Goal: Task Accomplishment & Management: Manage account settings

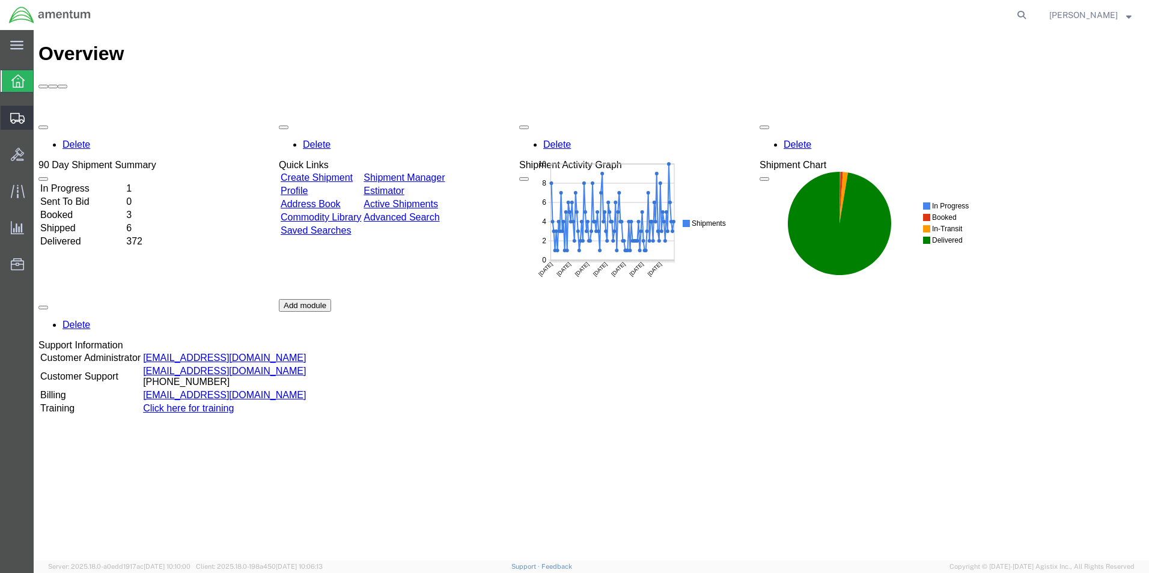
click at [0, 0] on span "Create Shipment" at bounding box center [0, 0] width 0 height 0
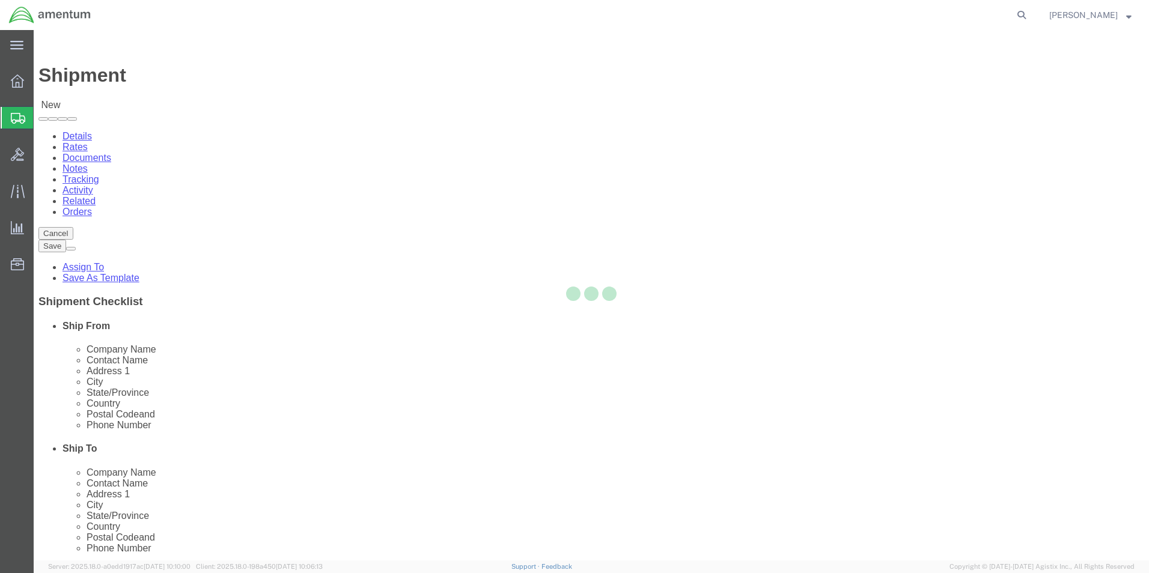
select select
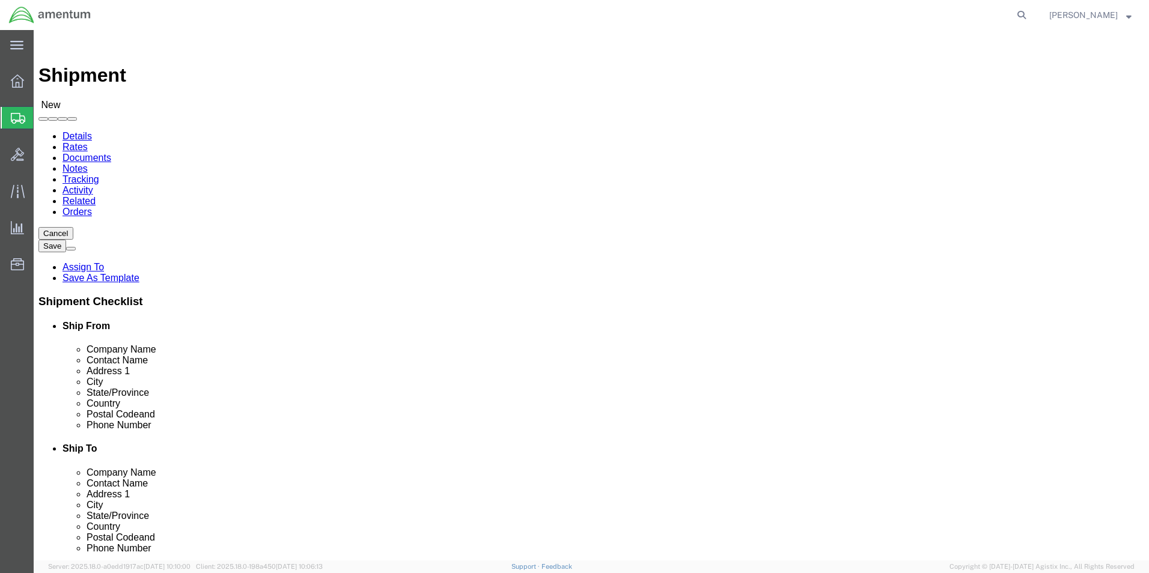
select select "MYPROFILE"
select select "[GEOGRAPHIC_DATA]"
click input "text"
type input "MARF"
click div "- Amentum Services, Inc. - (MARFA SUPPLY...[PERSON_NAME]) [STREET_ADDRESS]"
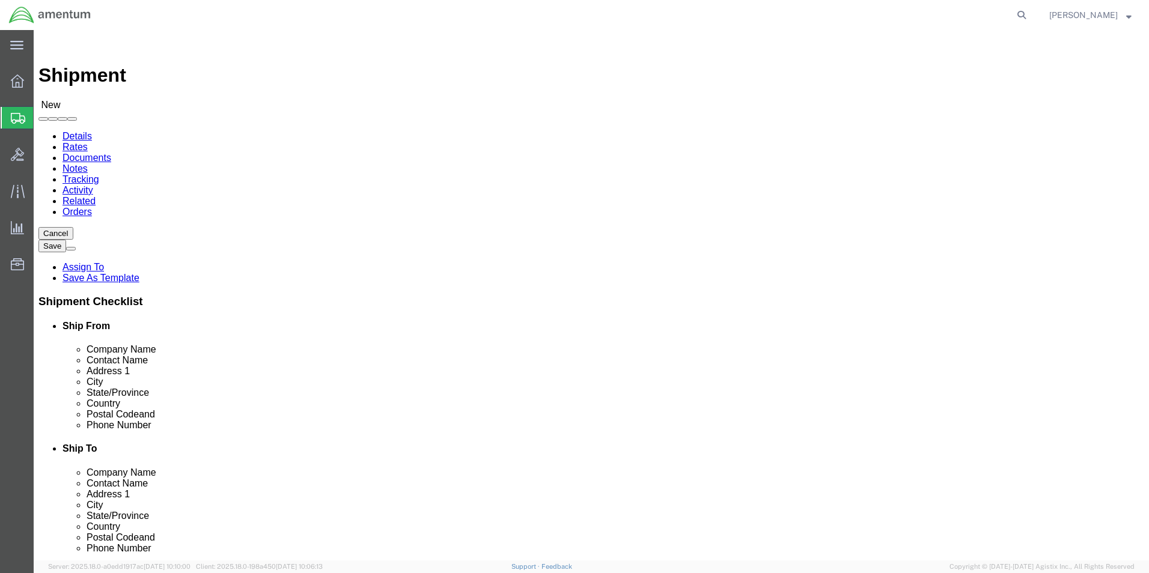
select select "[GEOGRAPHIC_DATA]"
type input "MARFA SUPPLY...[PERSON_NAME]"
click div "Please fix the following errors Ship From Location Location My Profile Location…"
click input "text"
type input "4328379274"
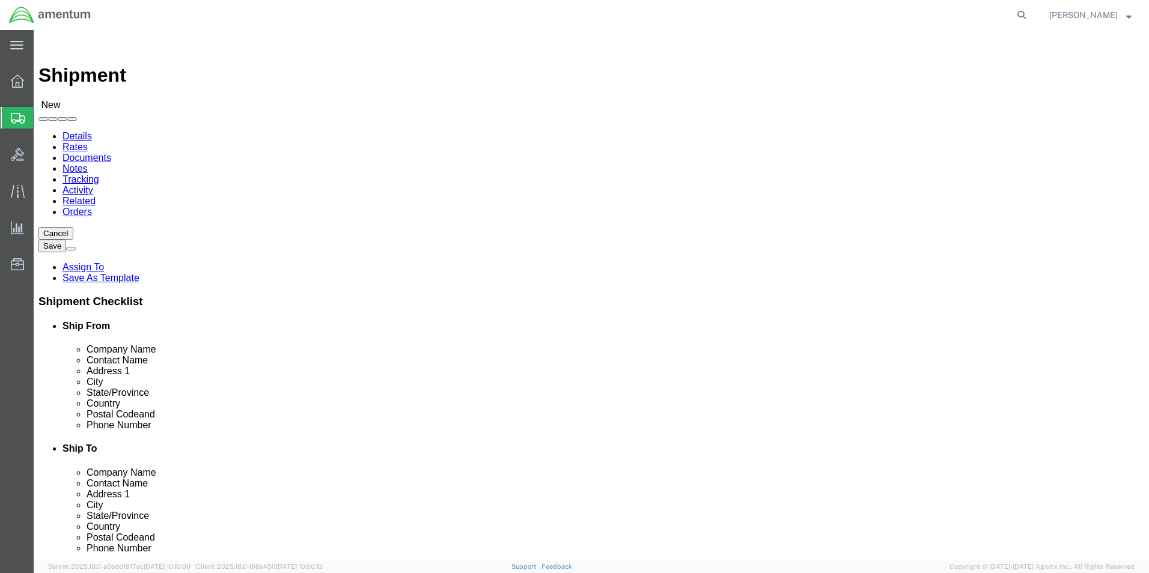
click div "Ship To Location Location My Profile Location [PHONE_NUMBER] [PHONE_NUMBER] [PH…"
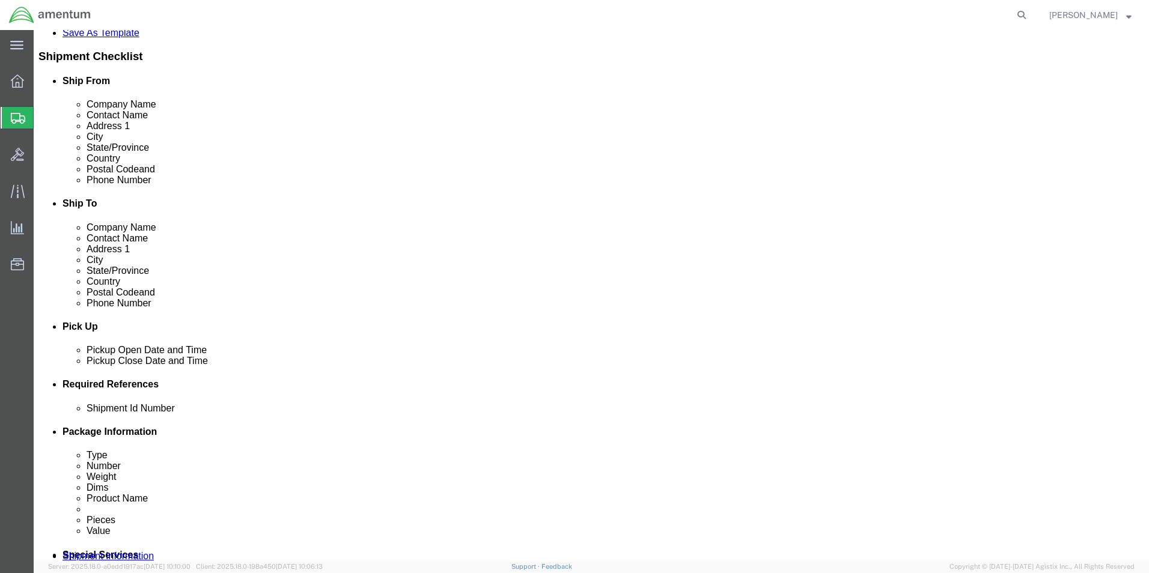
scroll to position [301, 0]
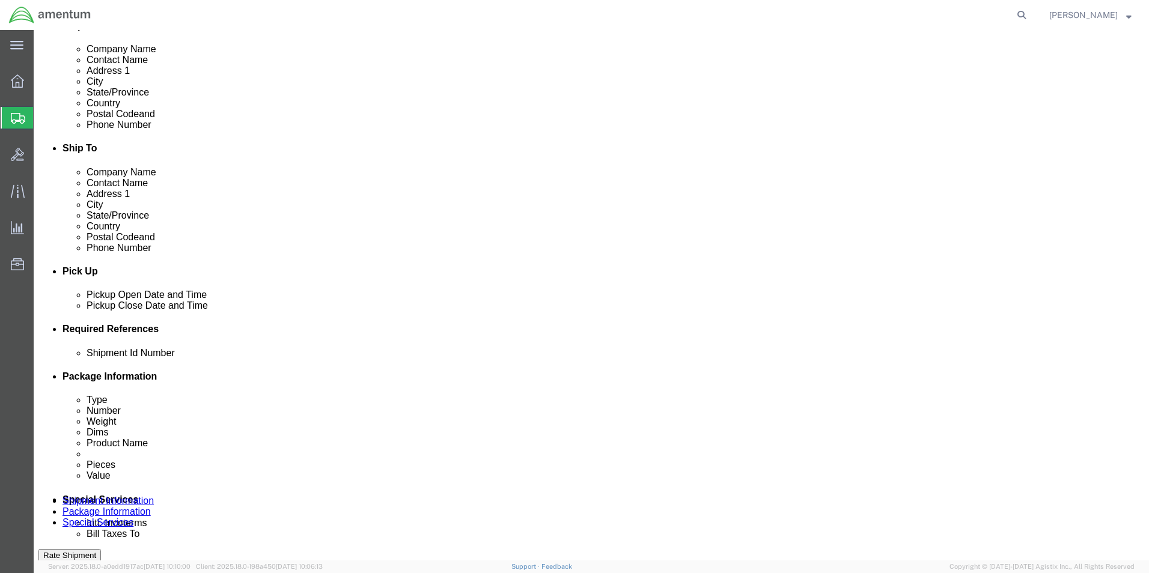
click input "text"
type input "OIL DRAIN PAN"
drag, startPoint x: 338, startPoint y: 437, endPoint x: 379, endPoint y: 430, distance: 41.5
click div "Shipment Id Number OIL DRAIN PAN Select Account Type Activity ID Airline Appoin…"
click button "Add reference"
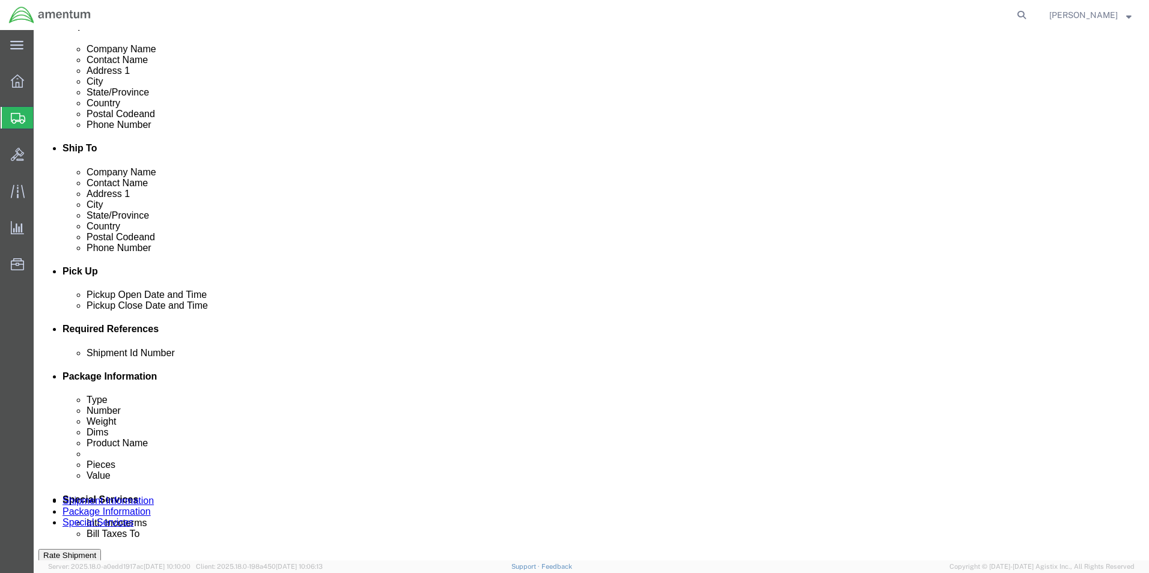
click select "Select Account Type Activity ID Airline Appointment Number ASN Batch Request # …"
select select "CUSTREF"
click select "Select Account Type Activity ID Airline Appointment Number ASN Batch Request # …"
click input "text"
type input "OIL DRAIN PAN"
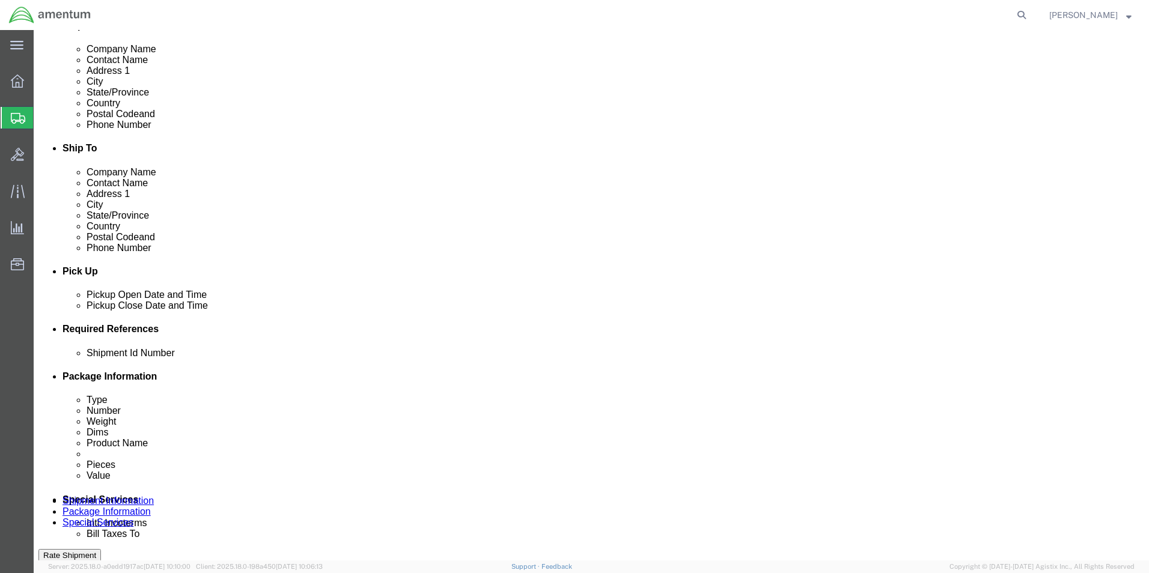
click div "Shipment Id Number OIL DRAIN PAN Select Account Type Activity ID Airline Appoin…"
click button "Add reference"
click select "Select Account Type Activity ID Airline Appointment Number ASN Batch Request # …"
select select "DEPT"
click select "Select Account Type Activity ID Airline Appointment Number ASN Batch Request # …"
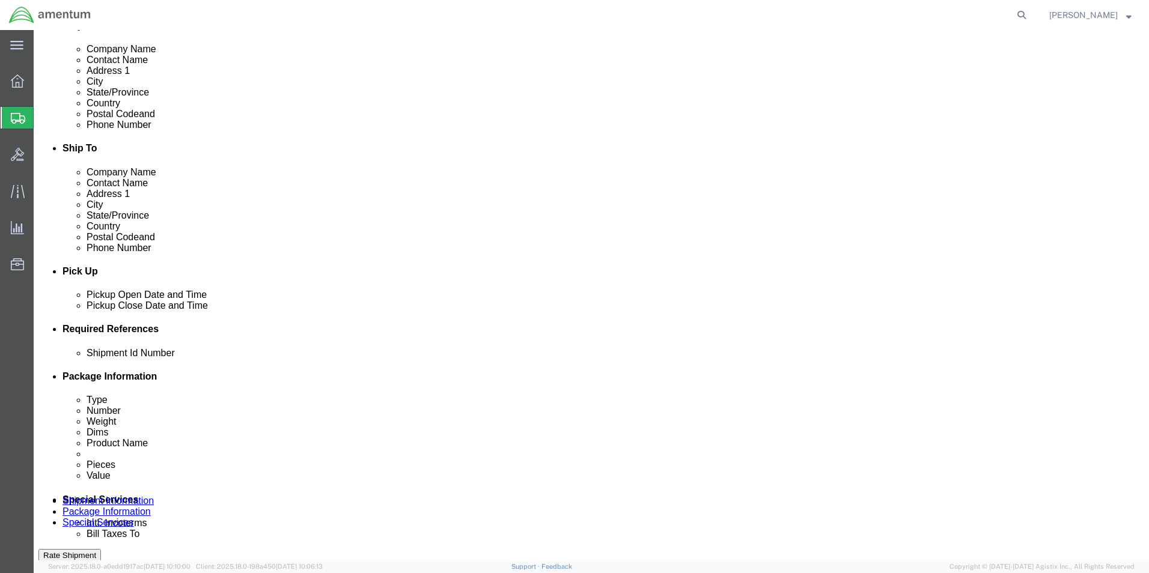
click input "text"
type input "CBP"
click div "Select Account Type Activity ID Airline Appointment Number ASN Batch Request # …"
click button "Add reference"
click select "Select Account Type Activity ID Airline Appointment Number ASN Batch Request # …"
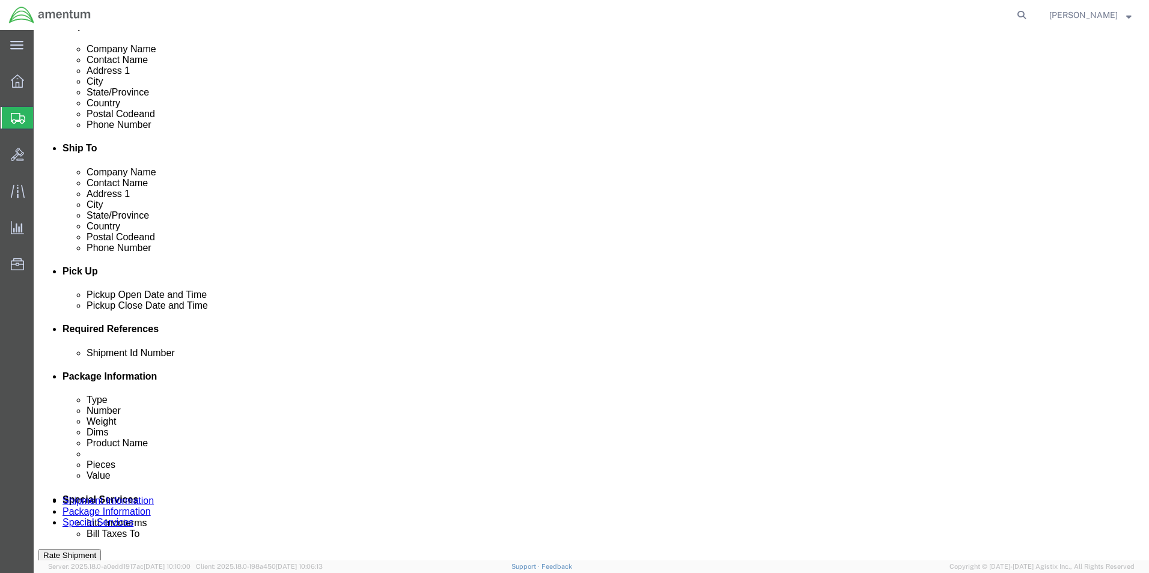
select select "PROJNUM"
click select "Select Account Type Activity ID Airline Appointment Number ASN Batch Request # …"
click input "text"
type input "6118.03.03.2219.000.UVA.0000"
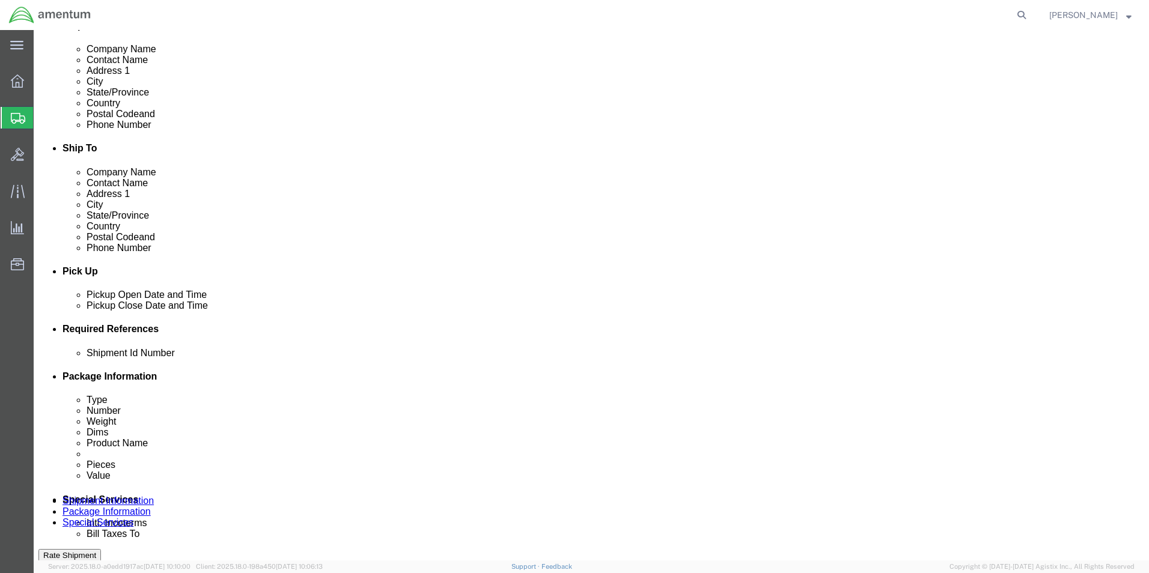
click div "Shipment Id Number OIL DRAIN PAN Select Account Type Activity ID Airline Appoin…"
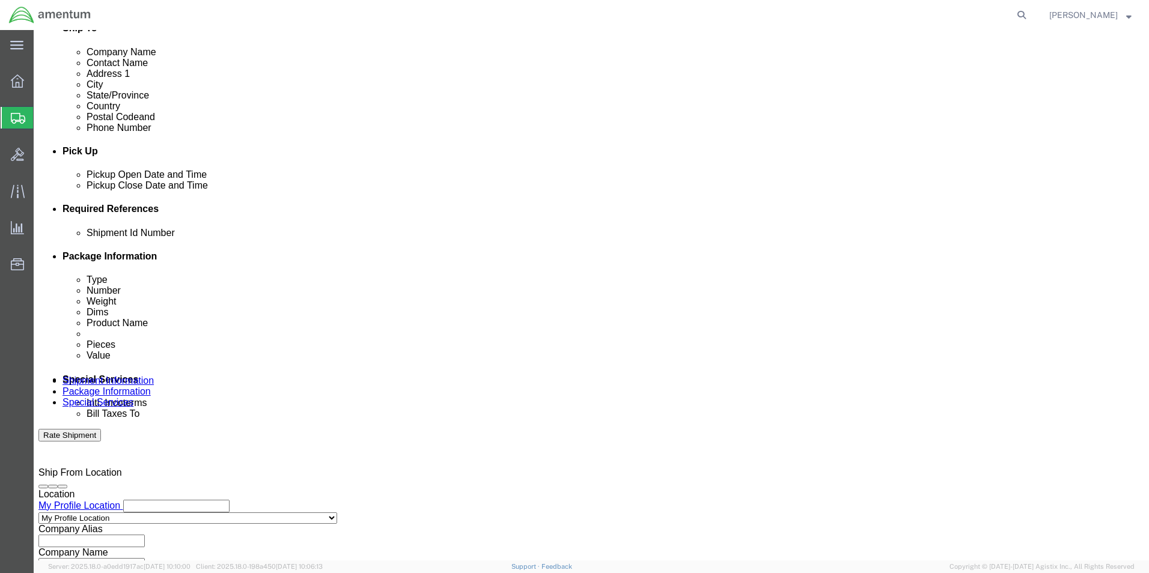
scroll to position [524, 0]
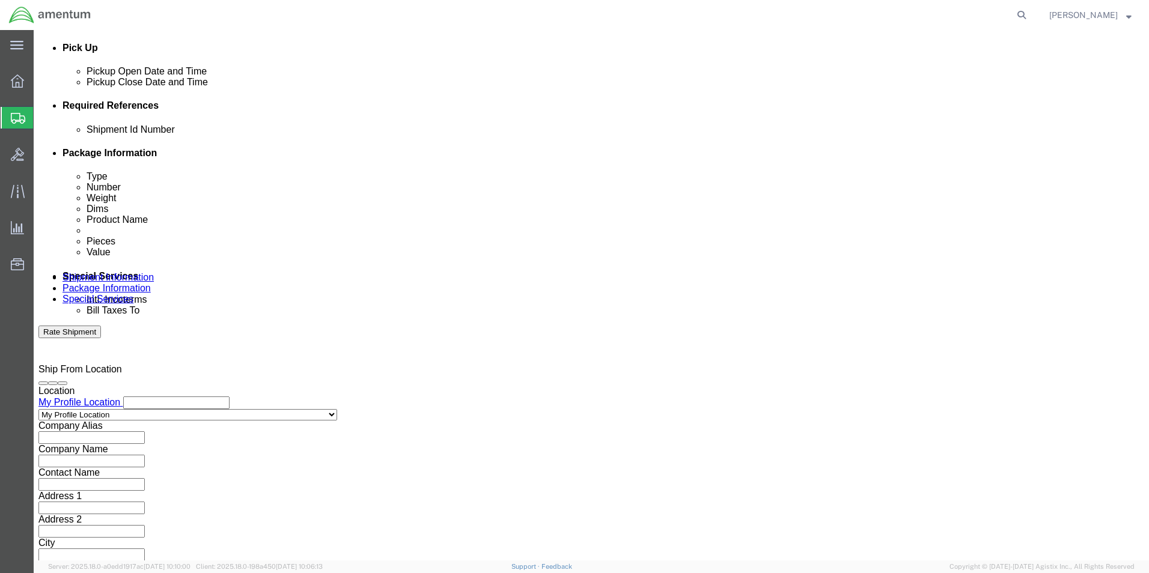
click button "Continue"
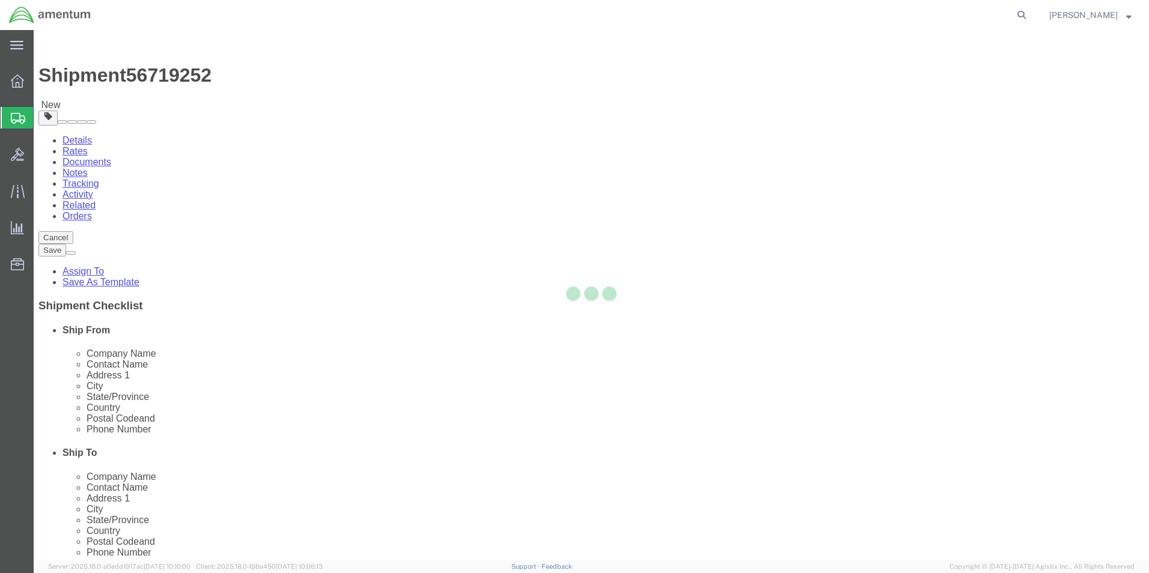
select select "CBOX"
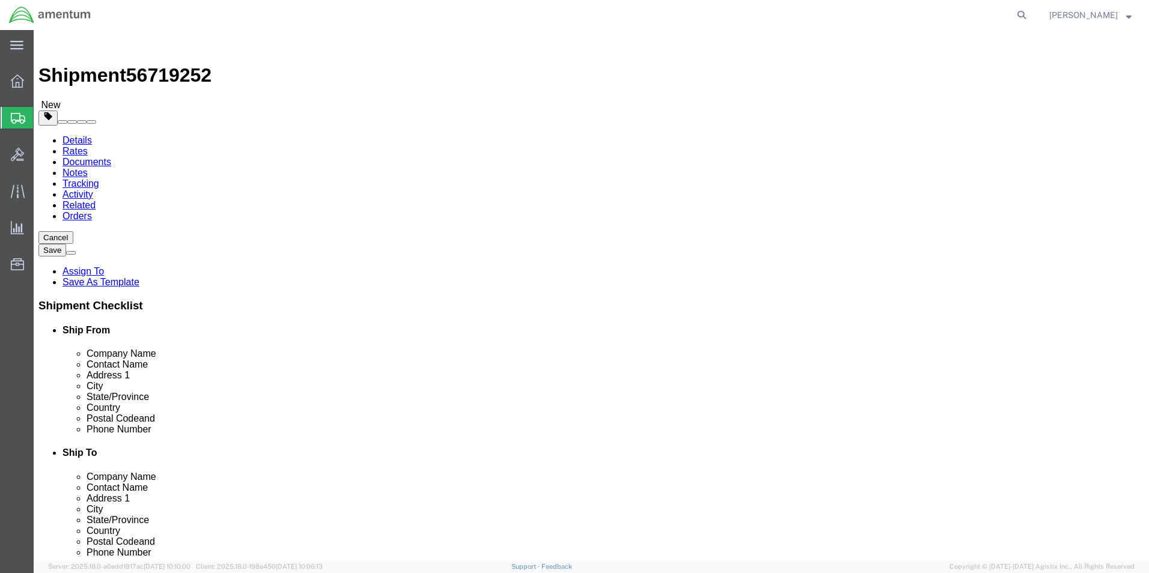
click input "text"
type input "50.00"
type input "31.00"
type input "7.00"
click input "0.00"
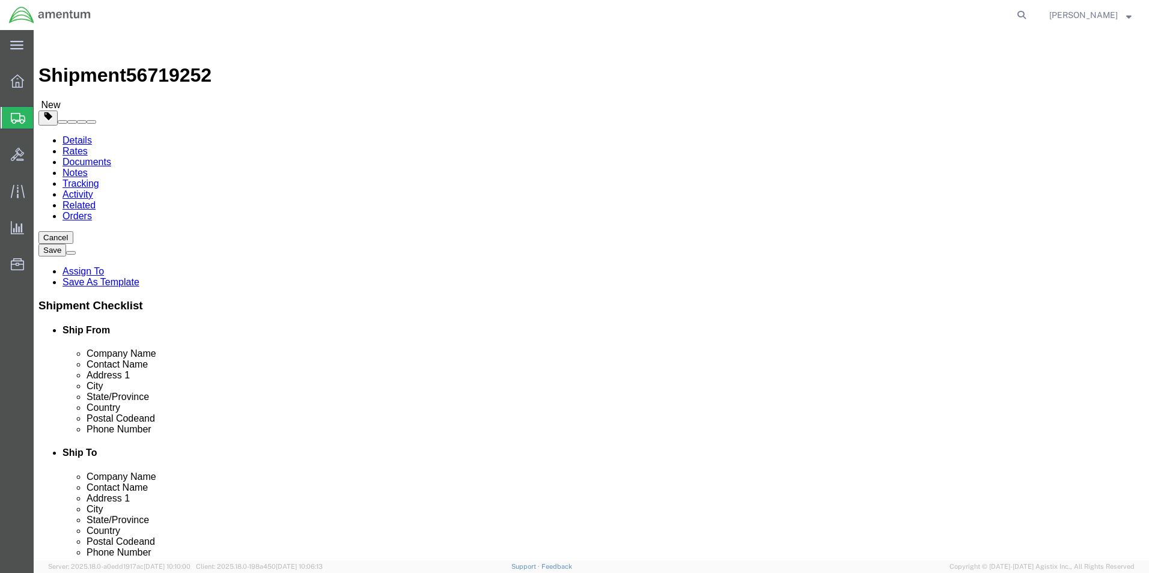
type input "0"
type input "46.0"
click ul
click span
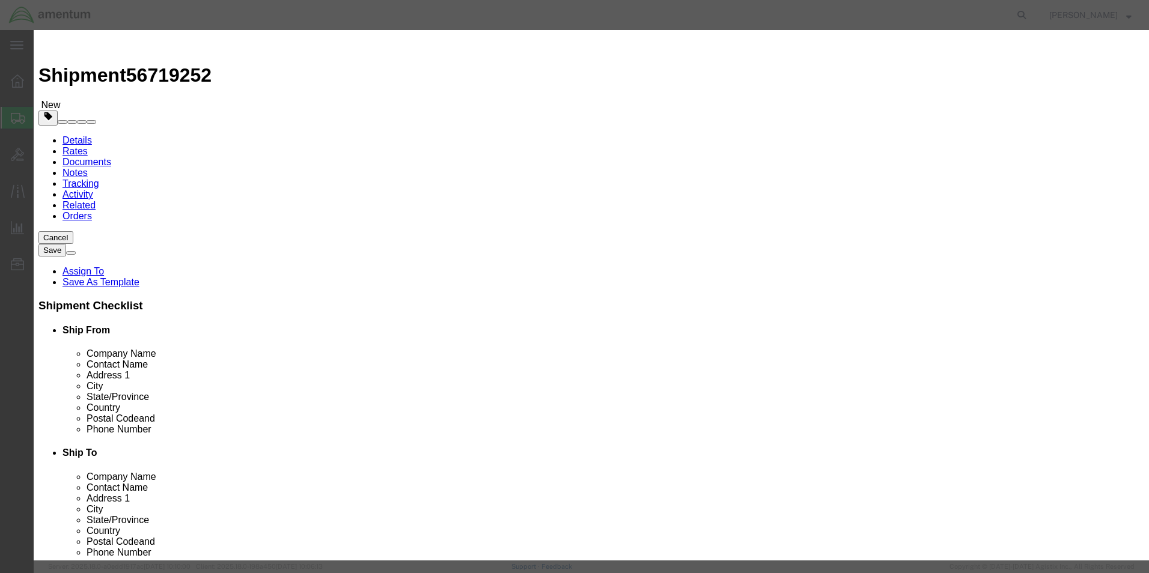
click input "text"
type input "MISC. PARTS"
type input "5000.00"
select select "US"
click input "0"
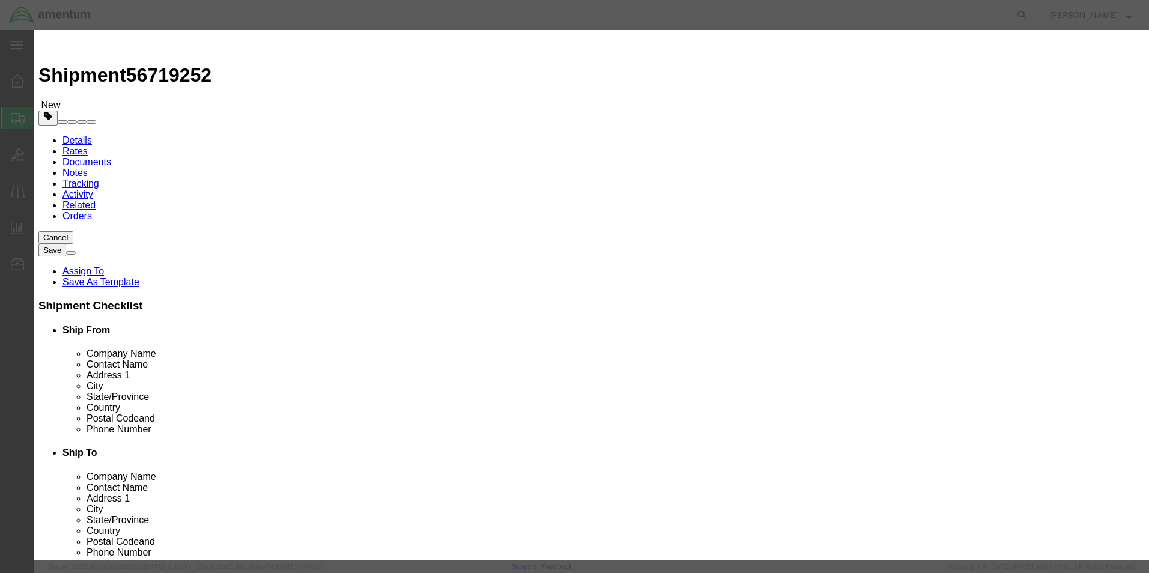
type input "1.0"
click div "Commodity library Product Name MISC. PARTS Pieces 1.0 Select Bag Barrels 100Boa…"
click input "5000"
type input "5"
type input "400.00"
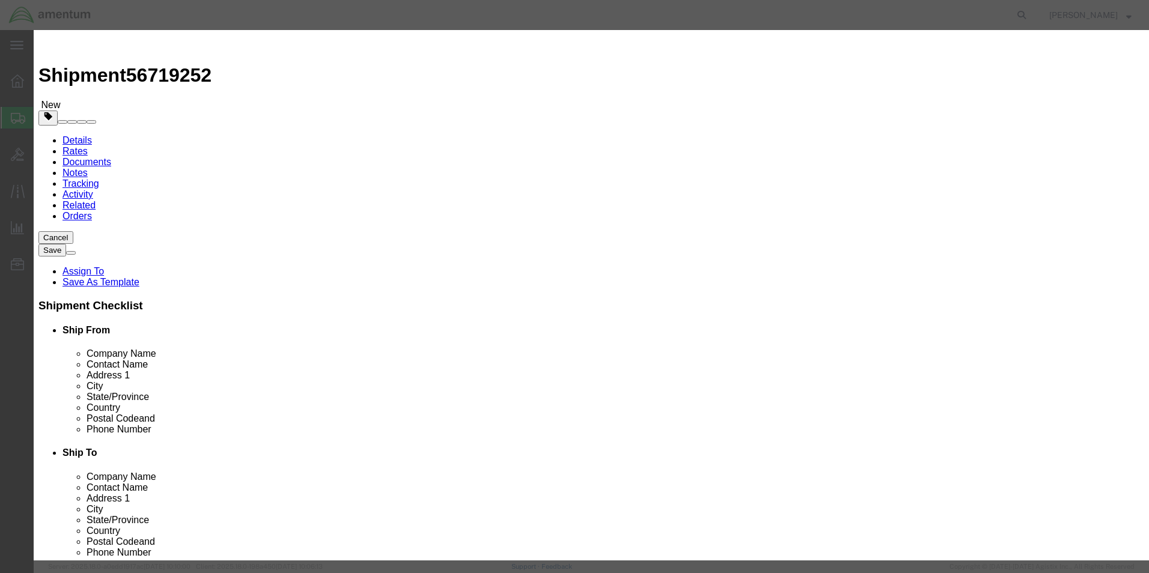
click div "Commodity library"
click button "Save & Close"
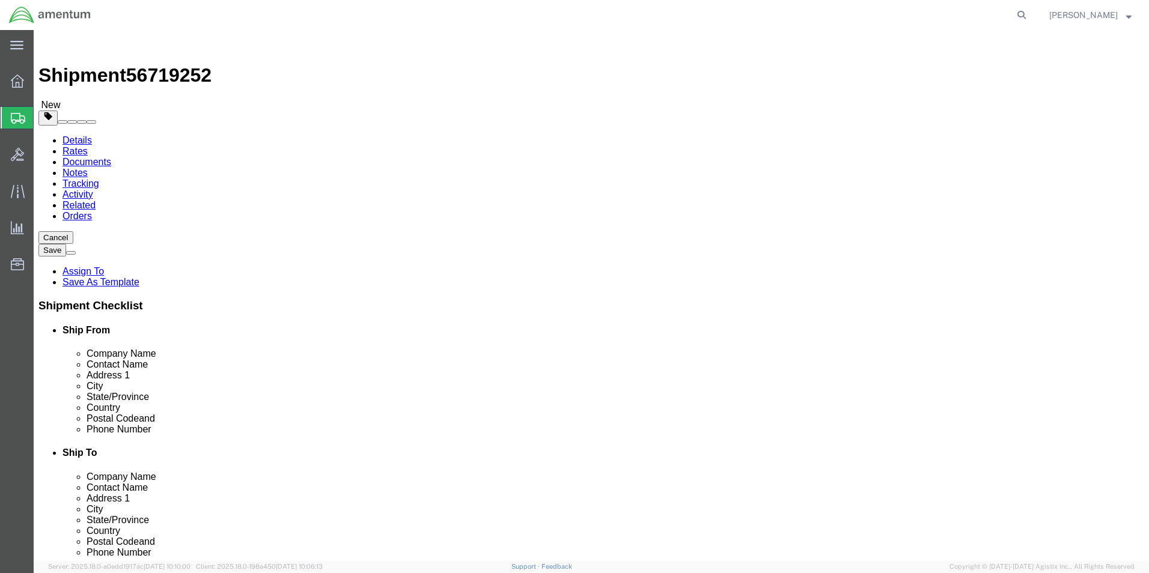
click button "Rate Shipment"
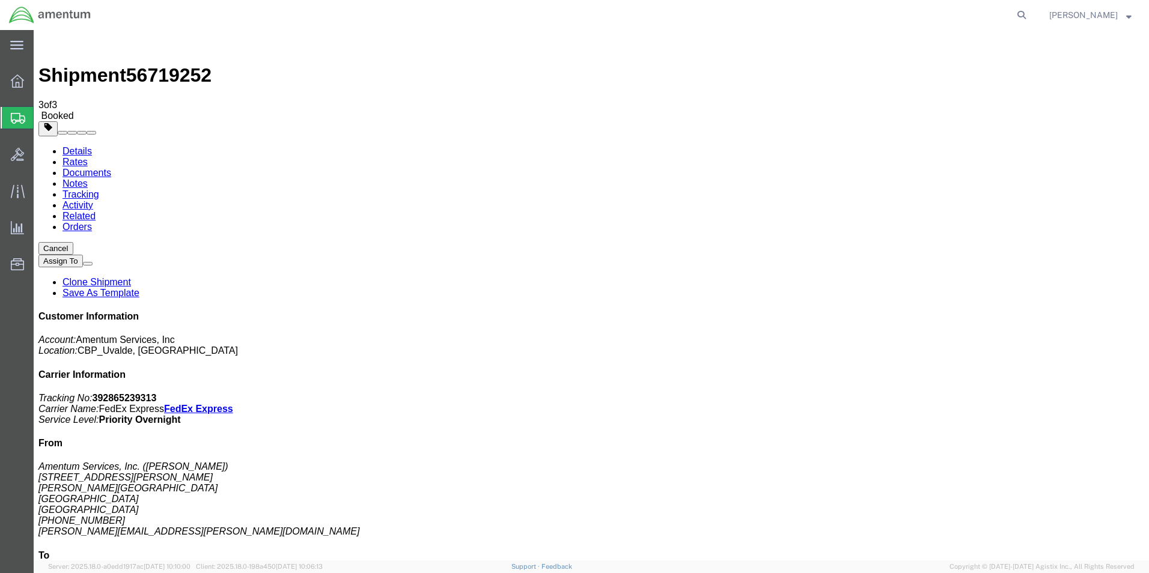
click at [0, 0] on span "Shipment Manager" at bounding box center [0, 0] width 0 height 0
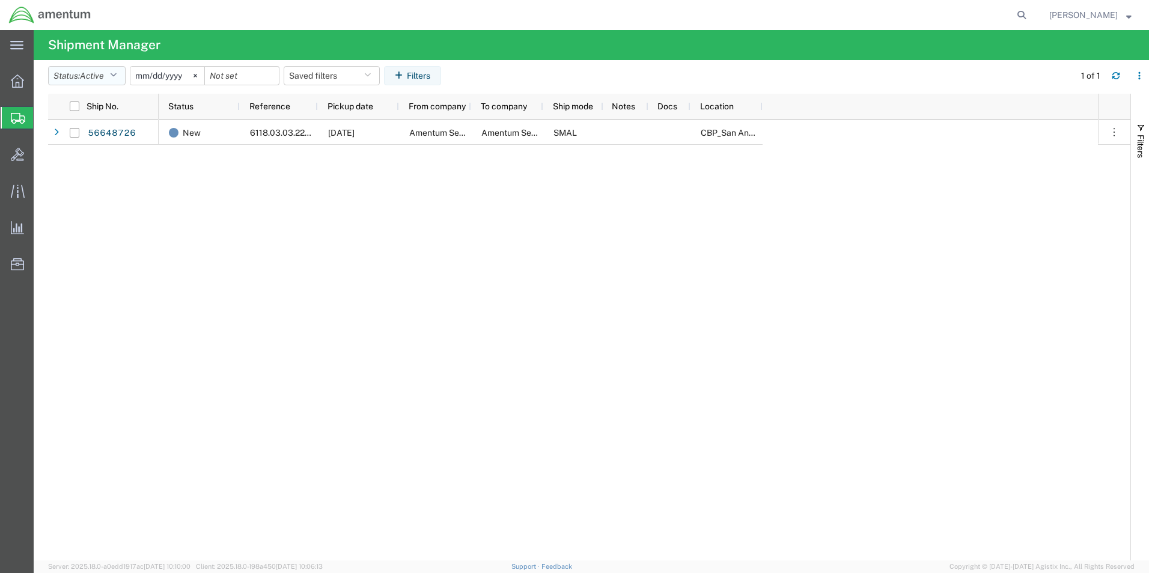
click at [117, 75] on icon "button" at bounding box center [113, 76] width 7 height 8
click at [75, 173] on span "Booked" at bounding box center [119, 175] width 140 height 19
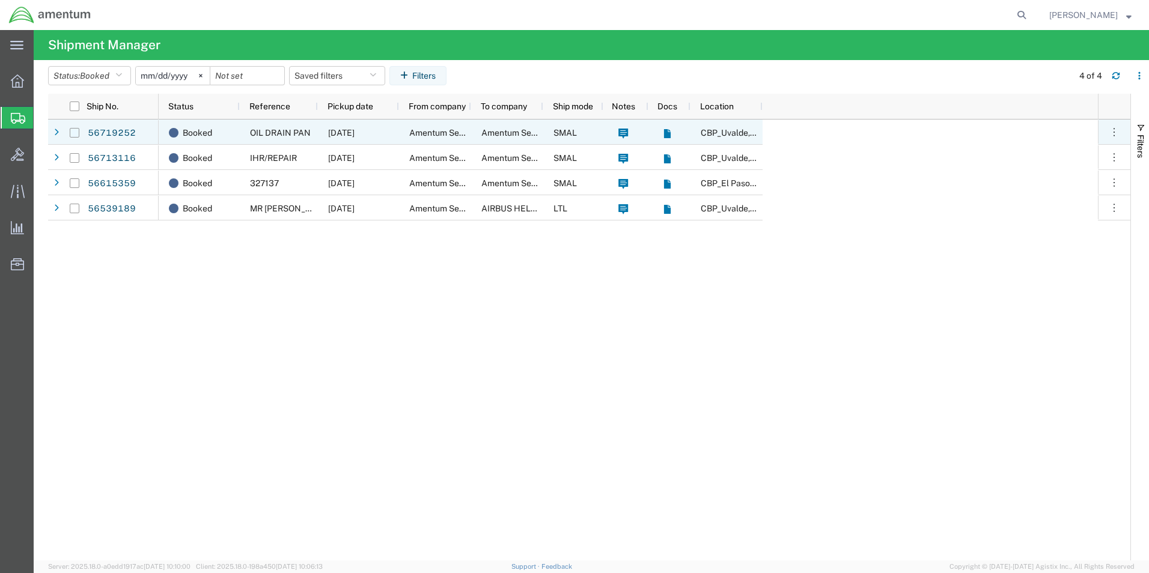
click at [73, 133] on input "Press Space to toggle row selection (unchecked)" at bounding box center [75, 133] width 10 height 10
checkbox input "true"
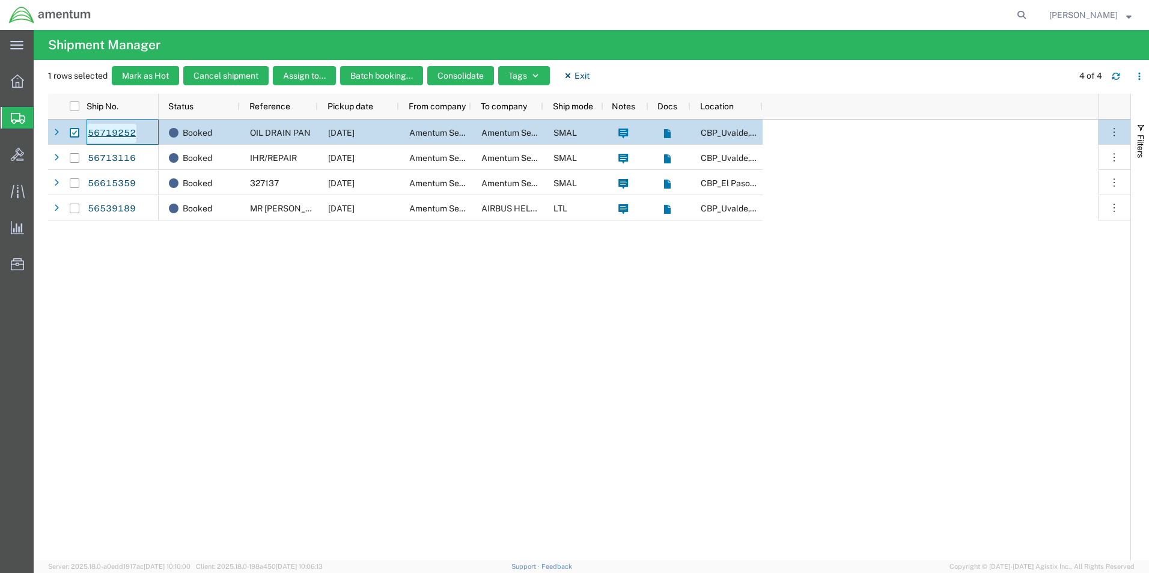
click at [108, 130] on link "56719252" at bounding box center [111, 133] width 49 height 19
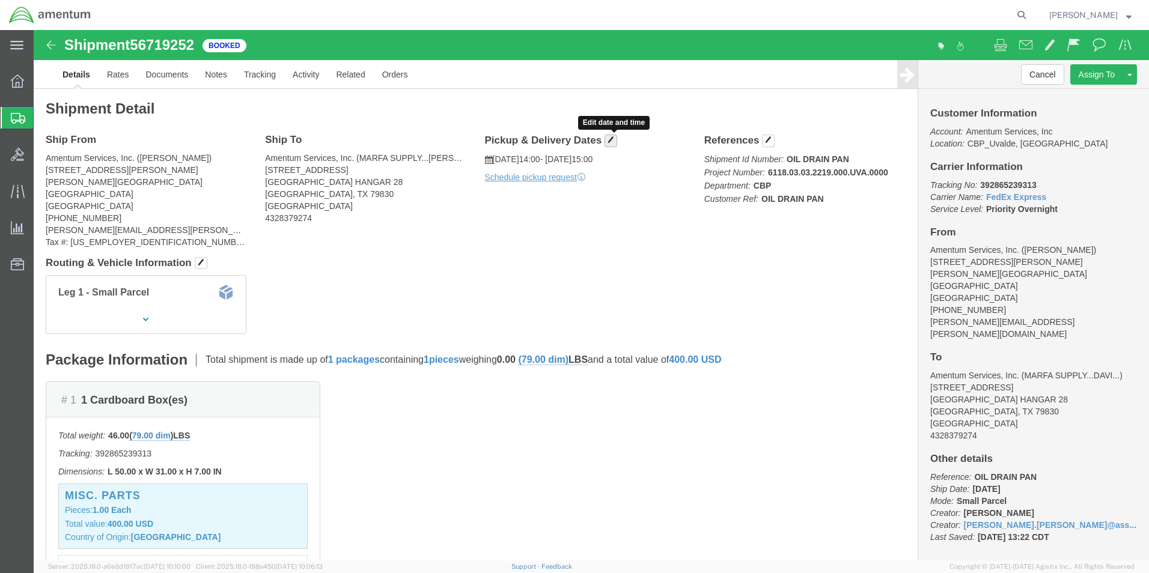
click button "button"
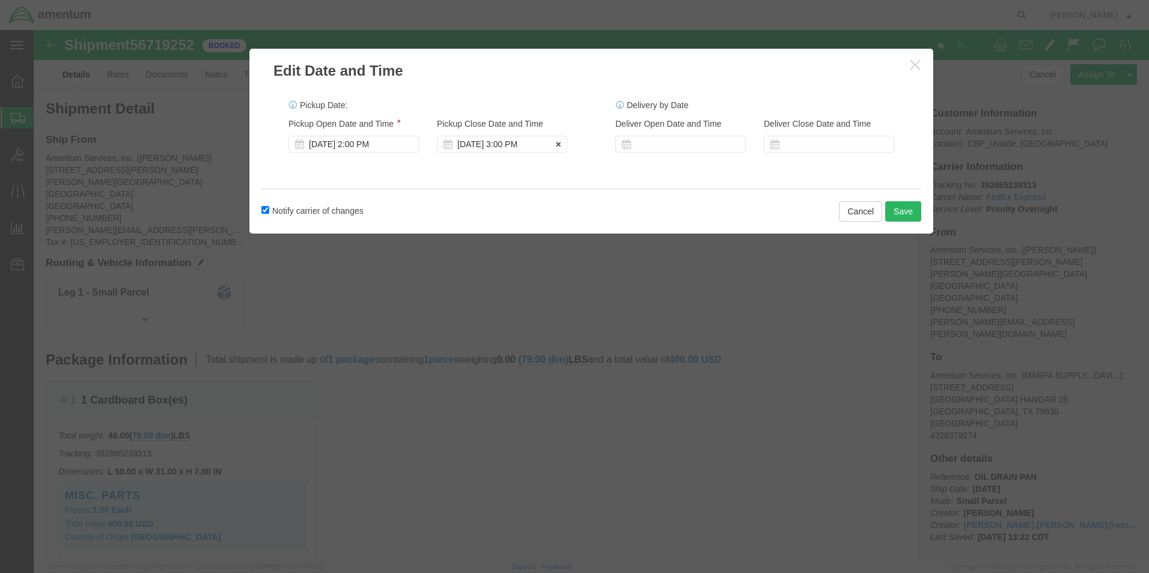
click div "[DATE] 3:00 PM"
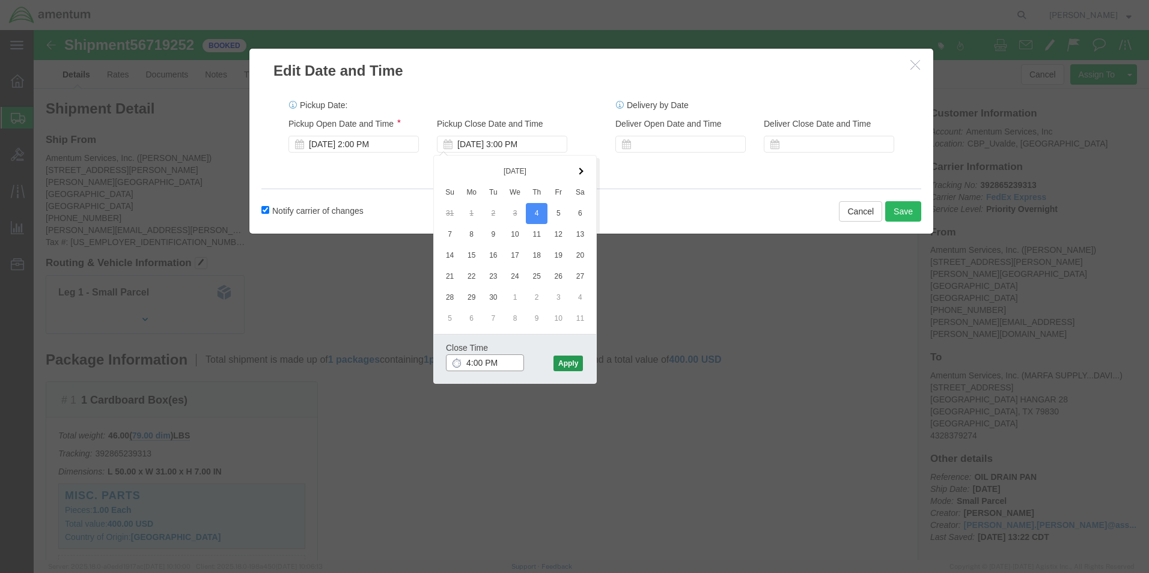
type input "4:00 PM"
click button "Apply"
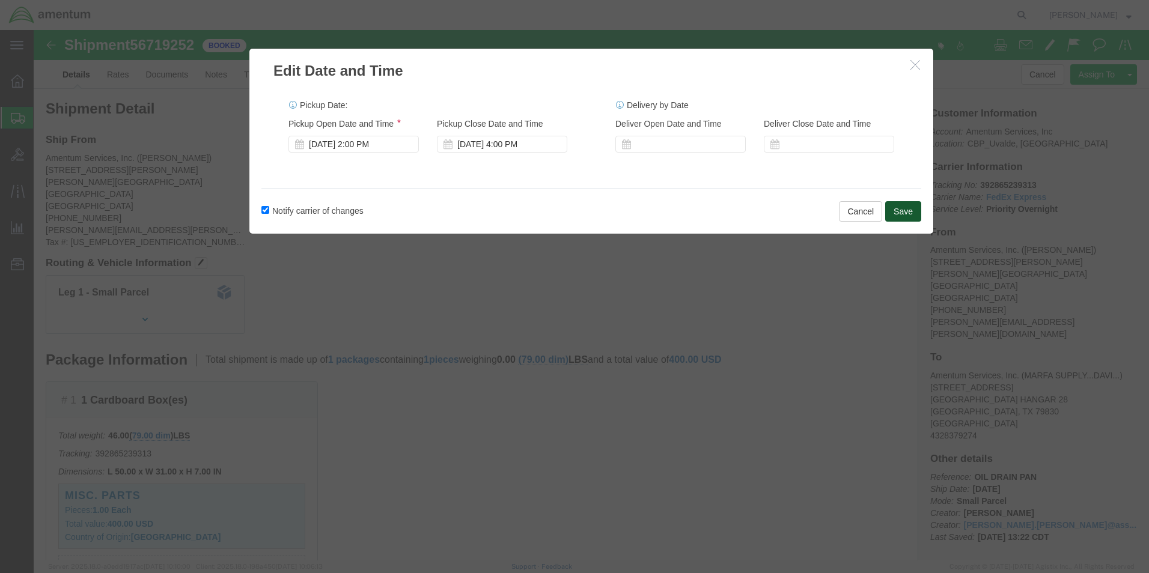
click button "Save"
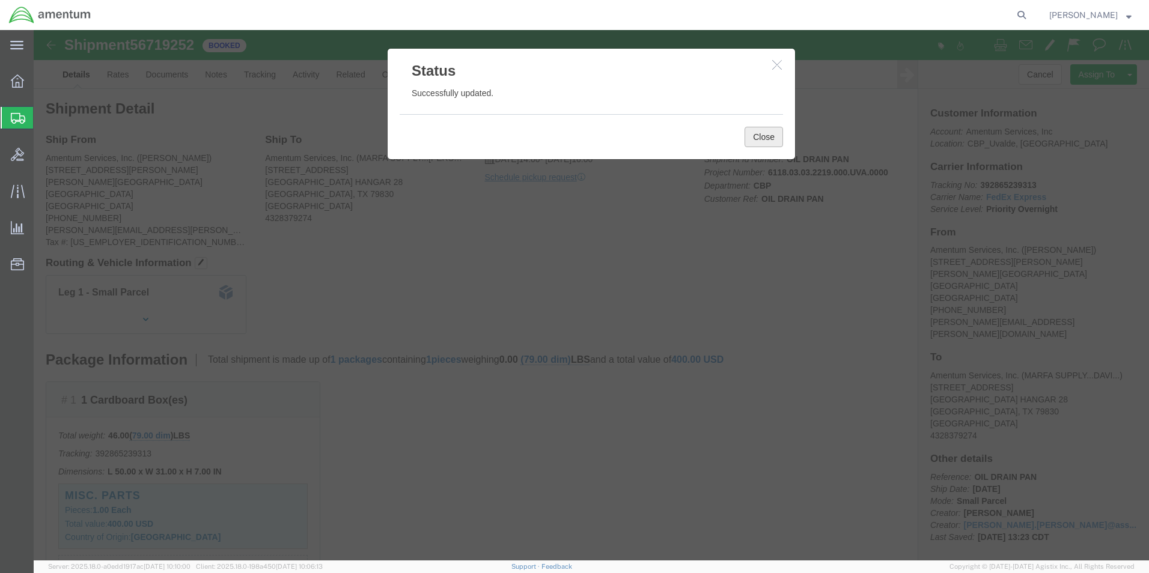
click button "Close"
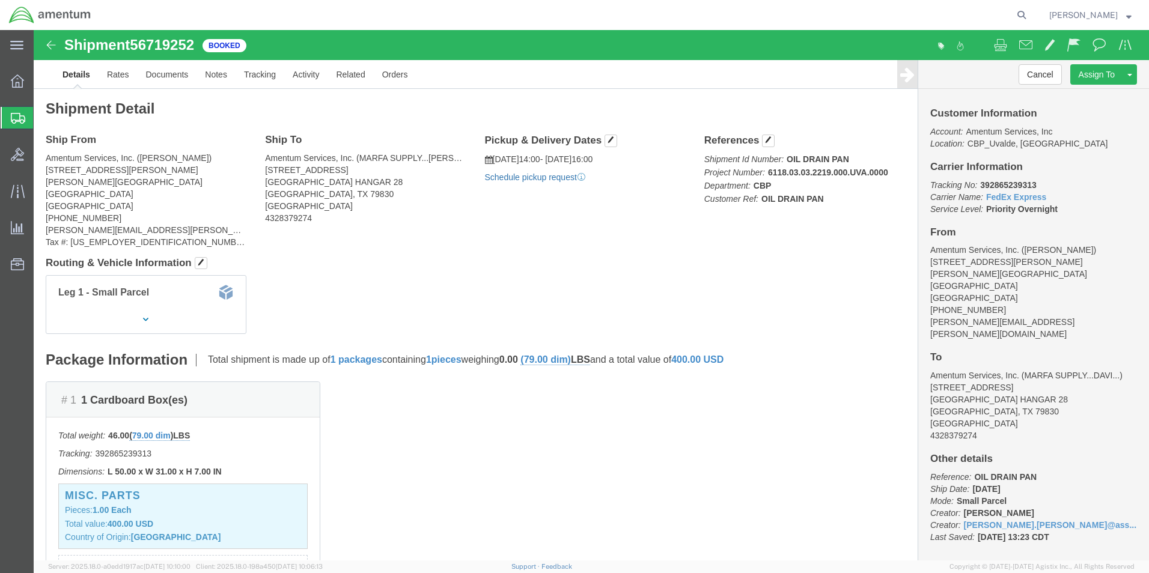
click link "Schedule pickup request"
click at [1132, 11] on button "[PERSON_NAME]" at bounding box center [1091, 15] width 84 height 14
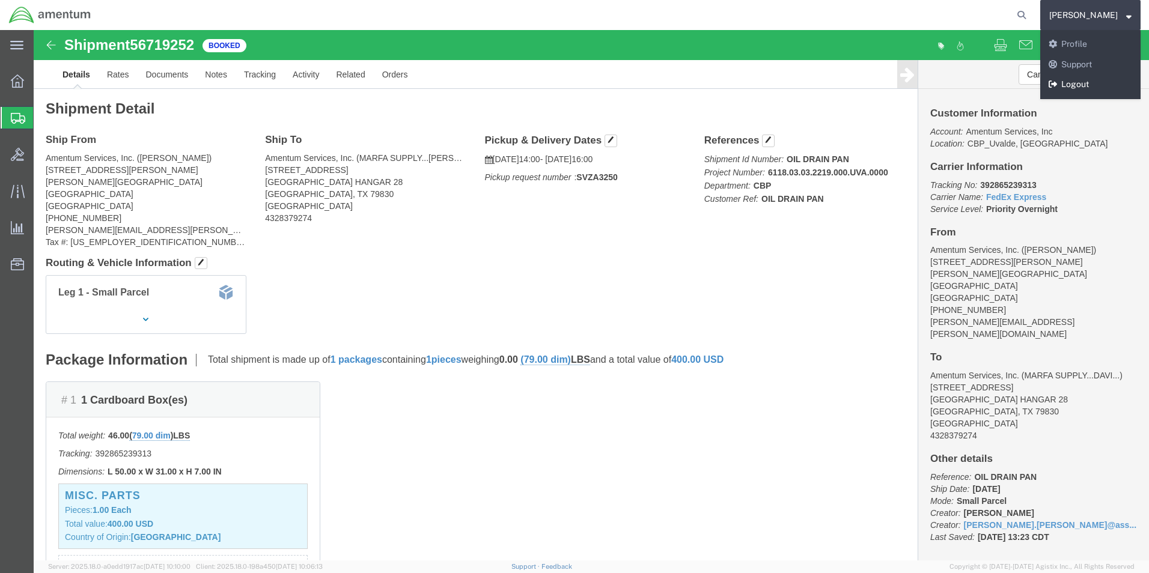
click at [1083, 79] on link "Logout" at bounding box center [1090, 85] width 100 height 20
